Goal: Navigation & Orientation: Find specific page/section

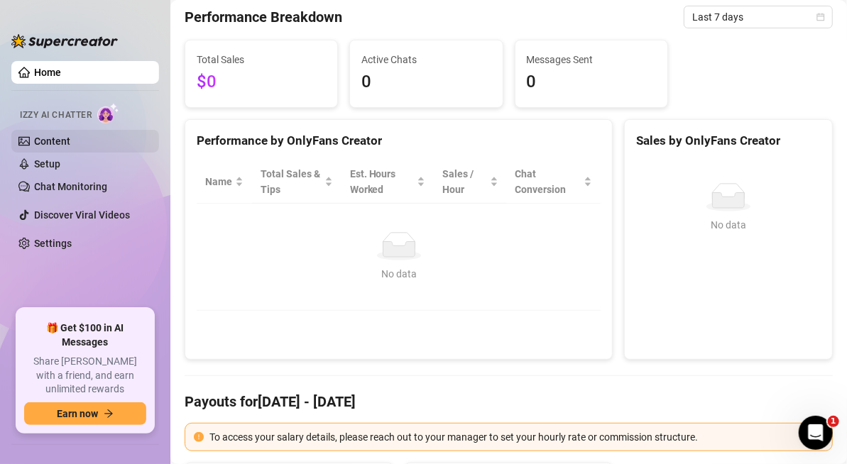
click at [70, 141] on link "Content" at bounding box center [52, 141] width 36 height 11
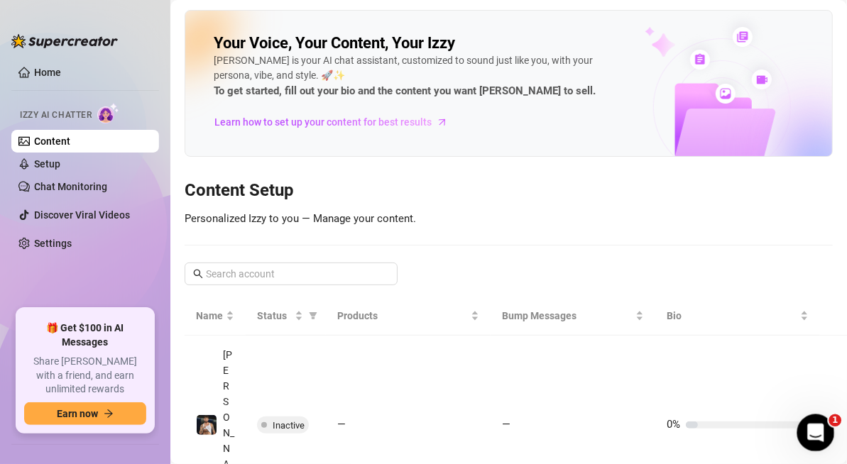
click at [807, 433] on icon "Open Intercom Messenger" at bounding box center [813, 431] width 23 height 23
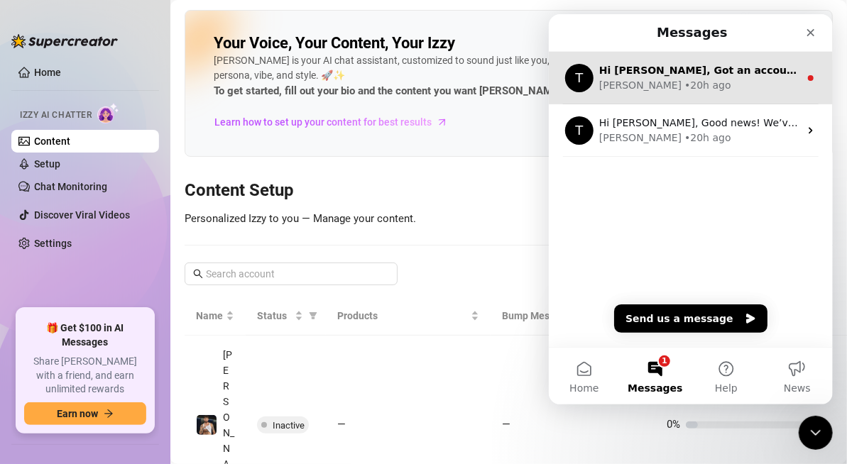
click at [710, 84] on div "[PERSON_NAME] • 20h ago" at bounding box center [698, 85] width 200 height 15
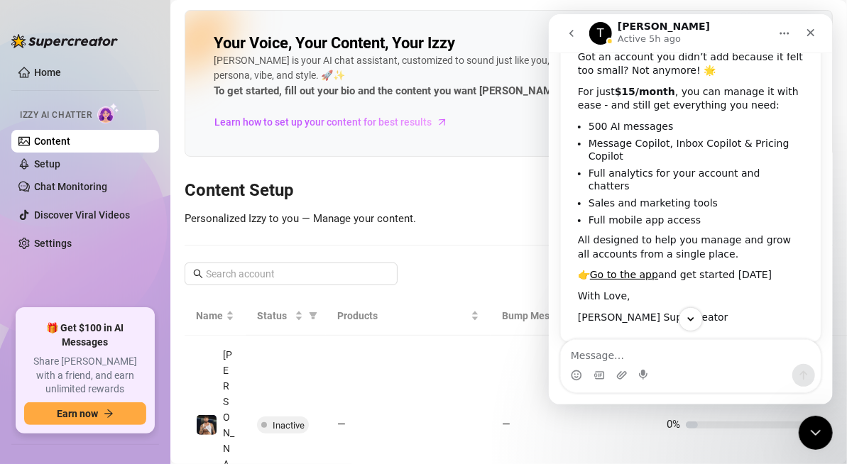
scroll to position [122, 0]
